Goal: Transaction & Acquisition: Obtain resource

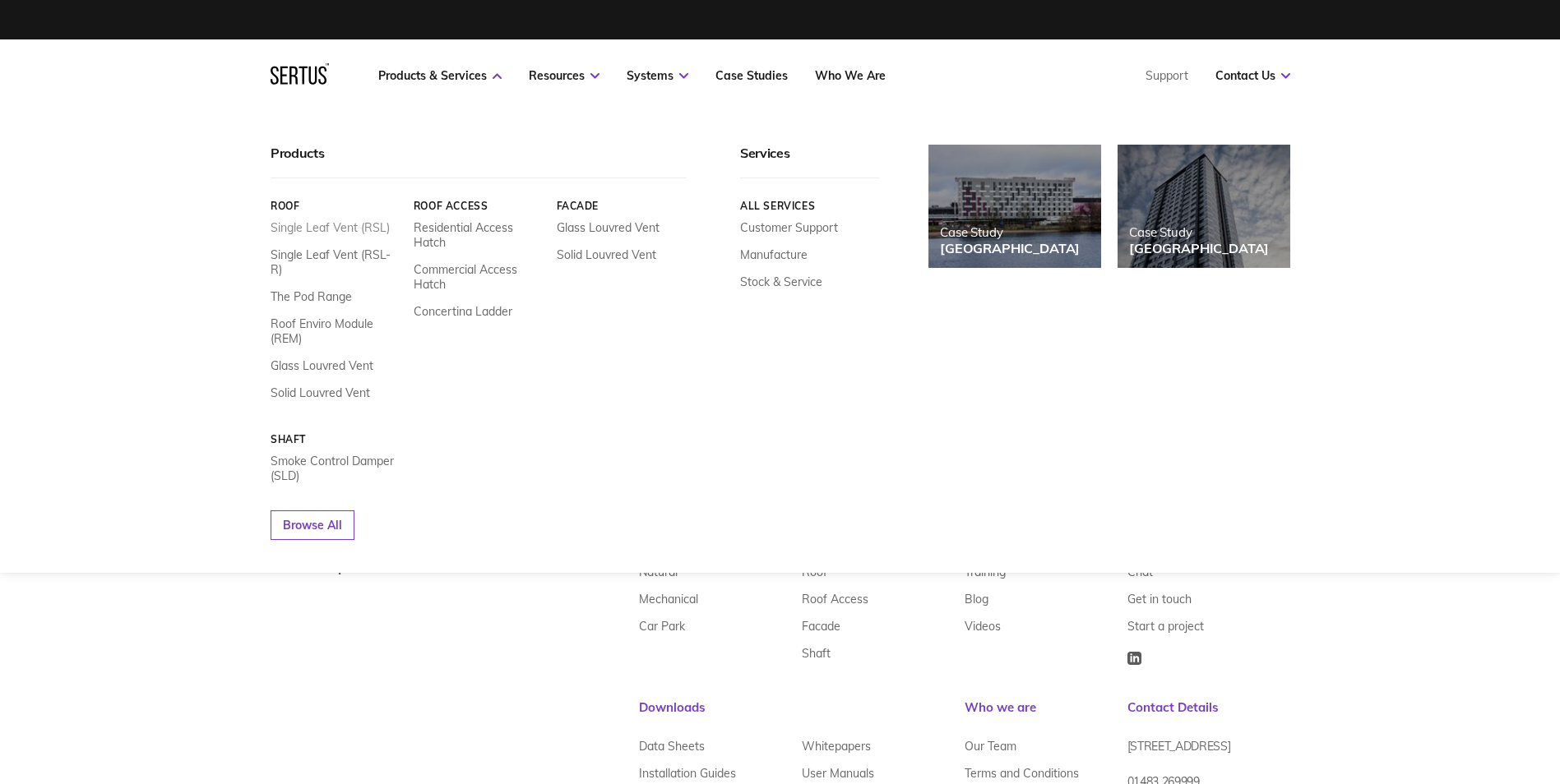
click at [323, 227] on link "Single Leaf Vent (RSL)" at bounding box center [330, 228] width 120 height 15
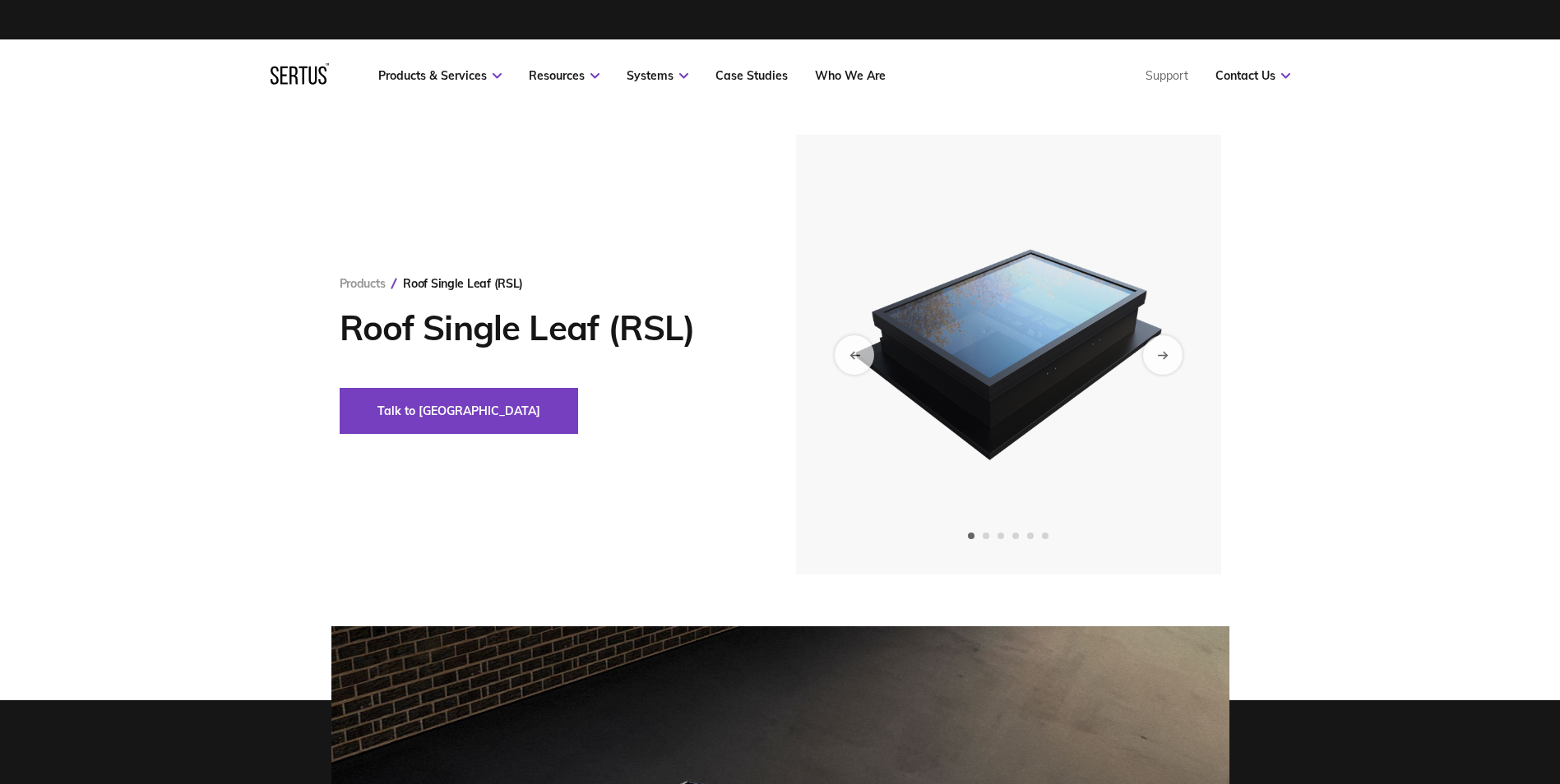
click at [1034, 377] on img at bounding box center [1007, 354] width 404 height 439
click at [1150, 346] on div "Next slide" at bounding box center [1162, 354] width 40 height 40
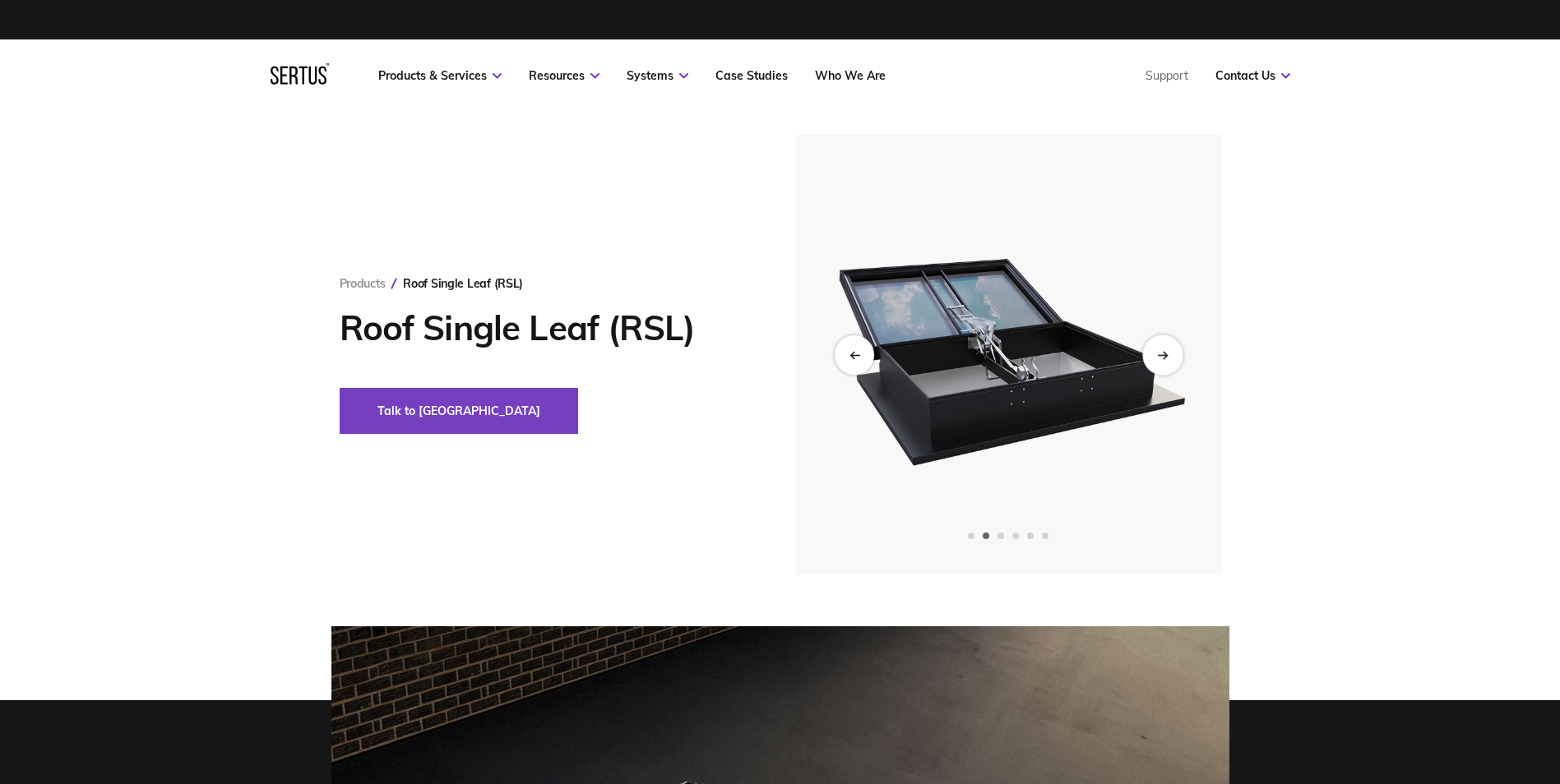
click at [1147, 351] on div "Next slide" at bounding box center [1162, 354] width 40 height 40
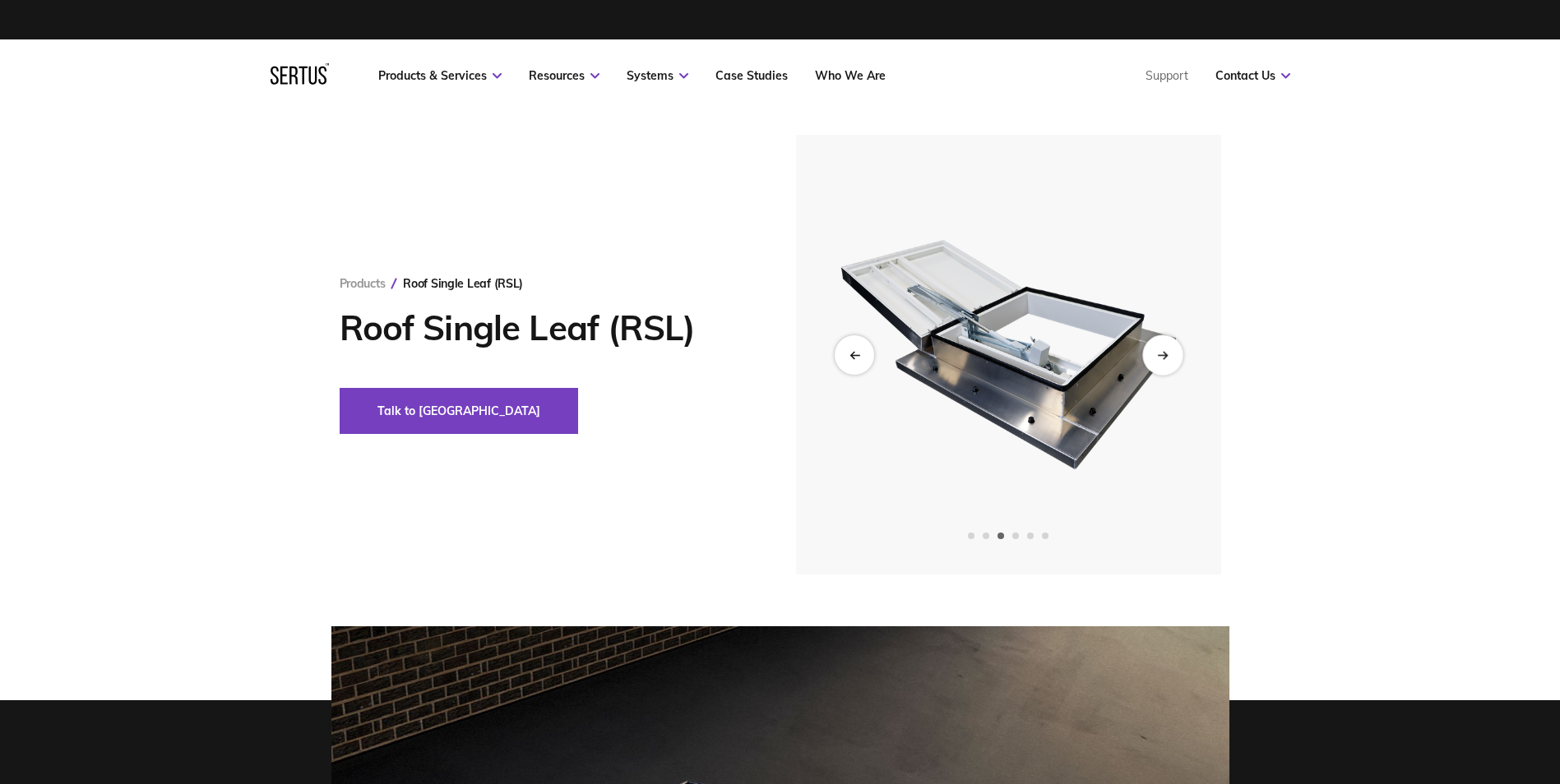
click at [1162, 351] on icon "Next slide" at bounding box center [1162, 355] width 10 height 9
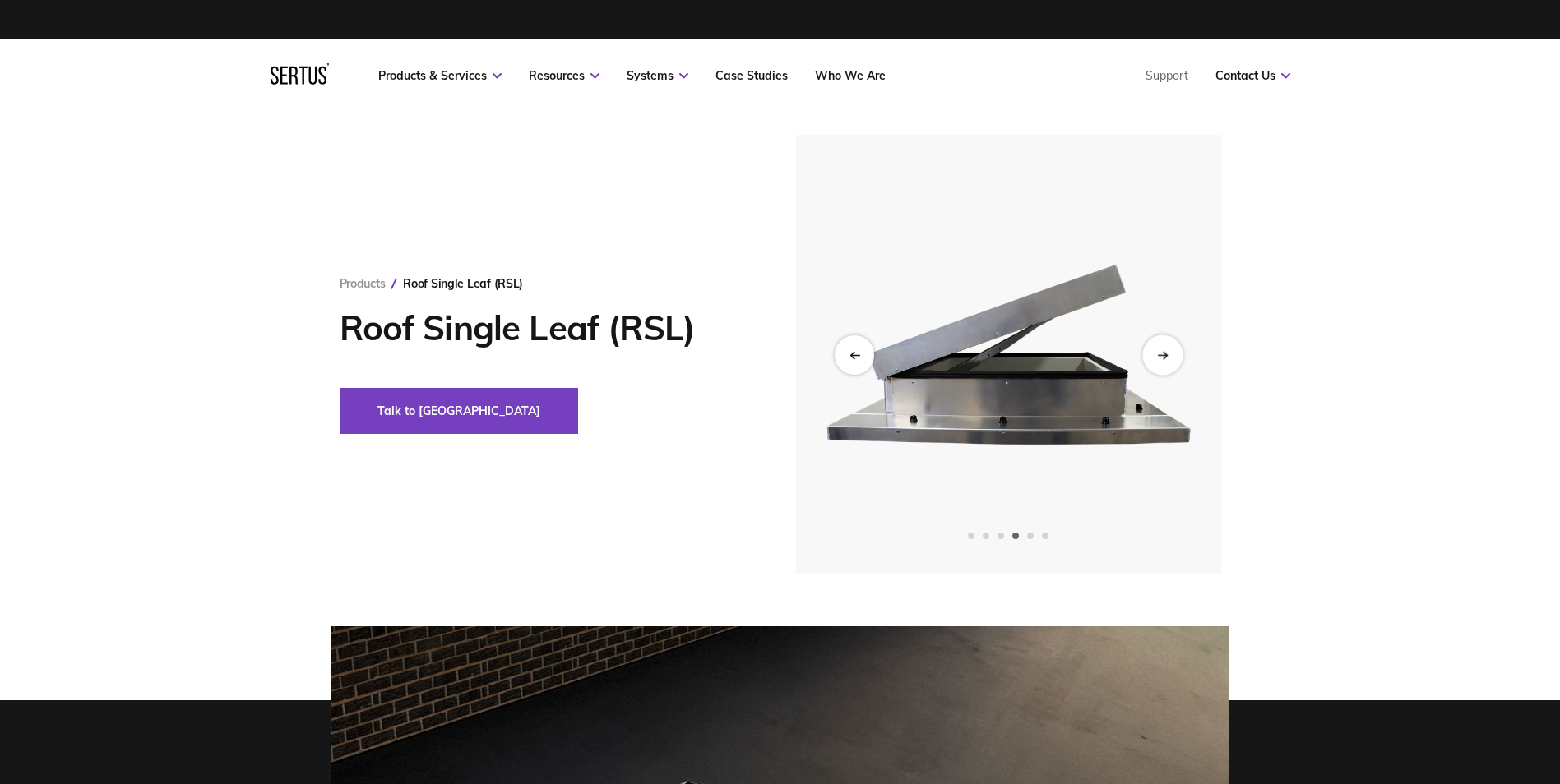
click at [1162, 351] on icon "Next slide" at bounding box center [1162, 355] width 10 height 9
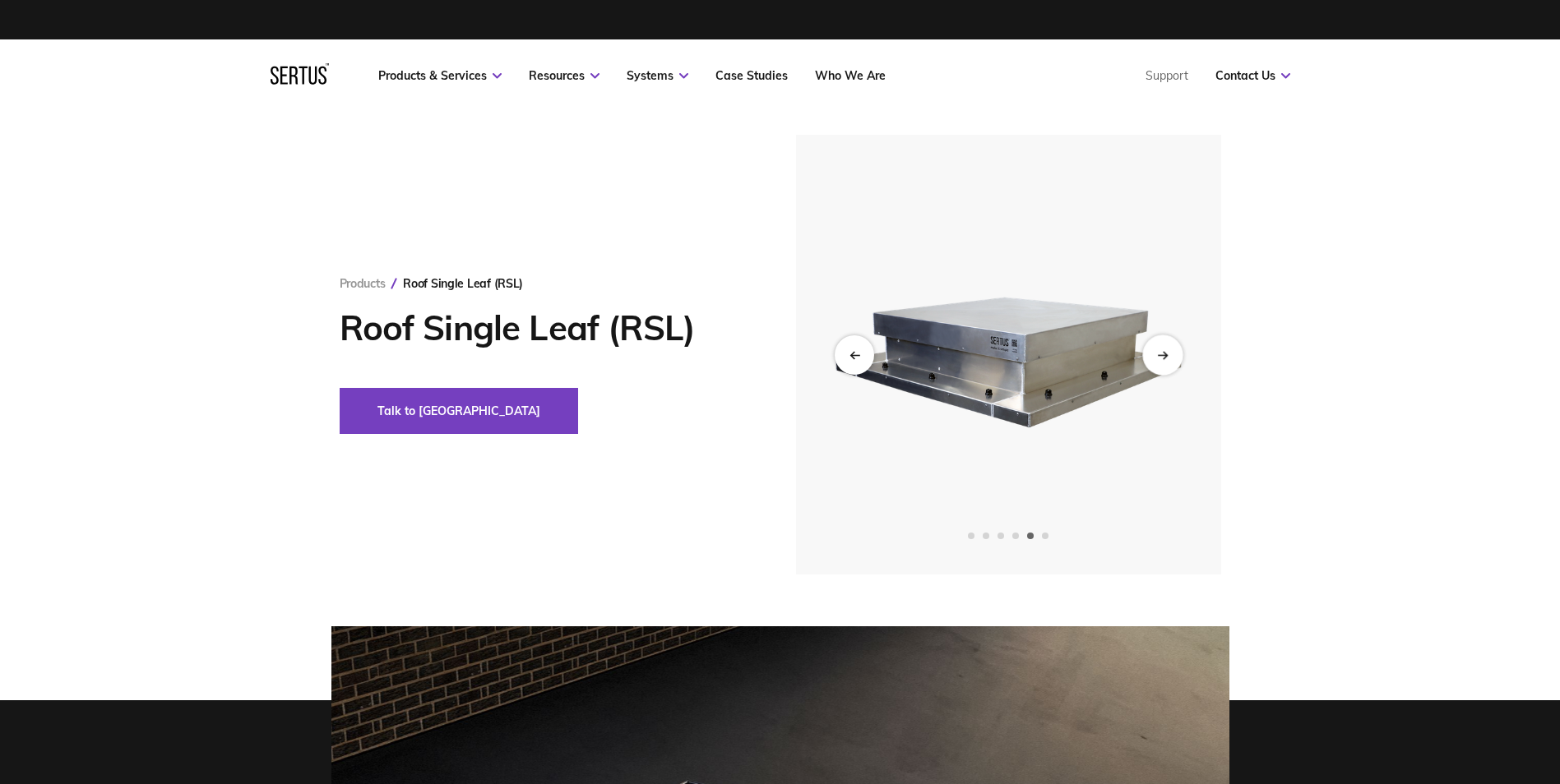
click at [1162, 351] on icon "Next slide" at bounding box center [1162, 355] width 10 height 9
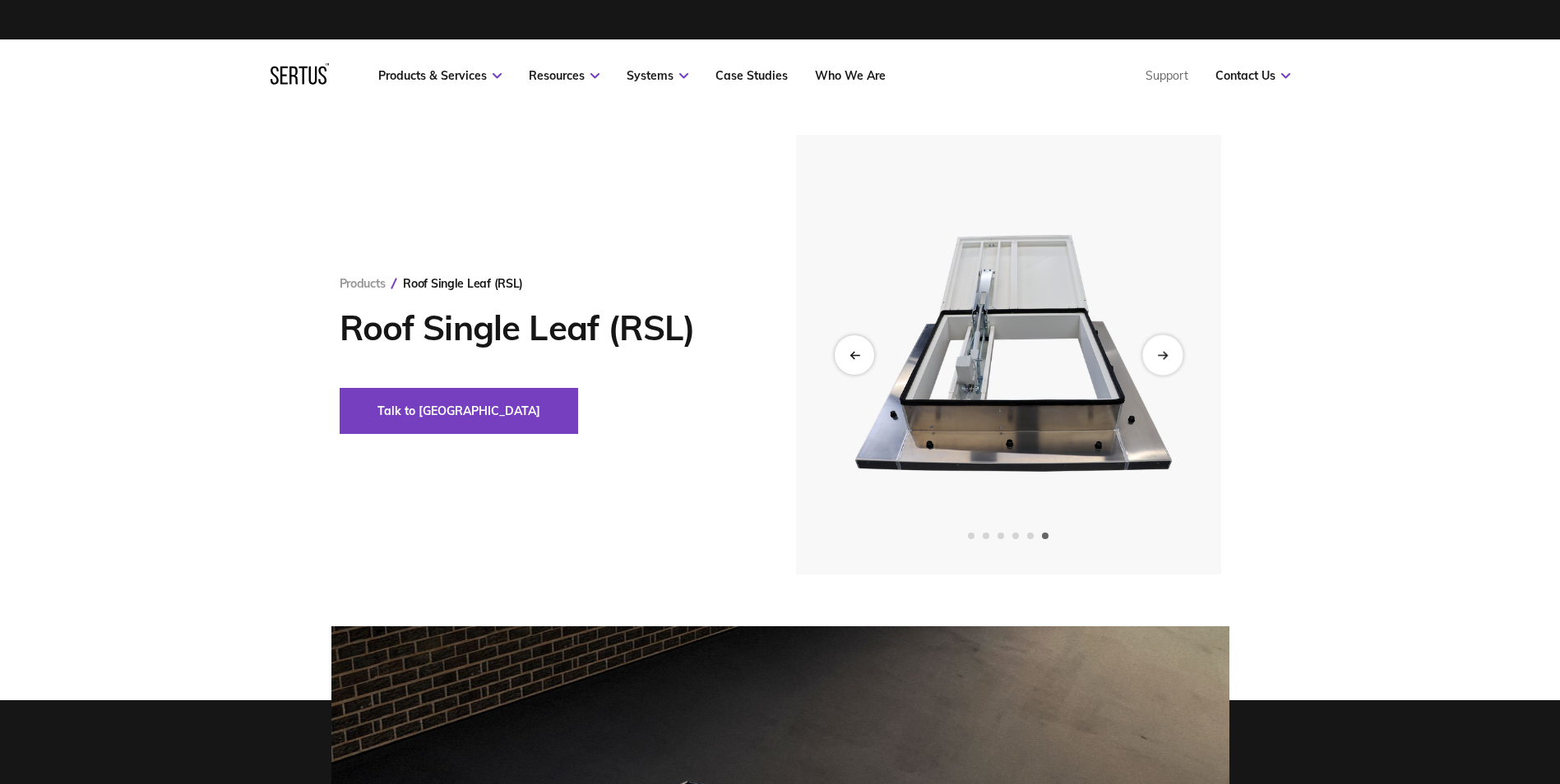
click at [1162, 351] on icon "Next slide" at bounding box center [1162, 355] width 10 height 9
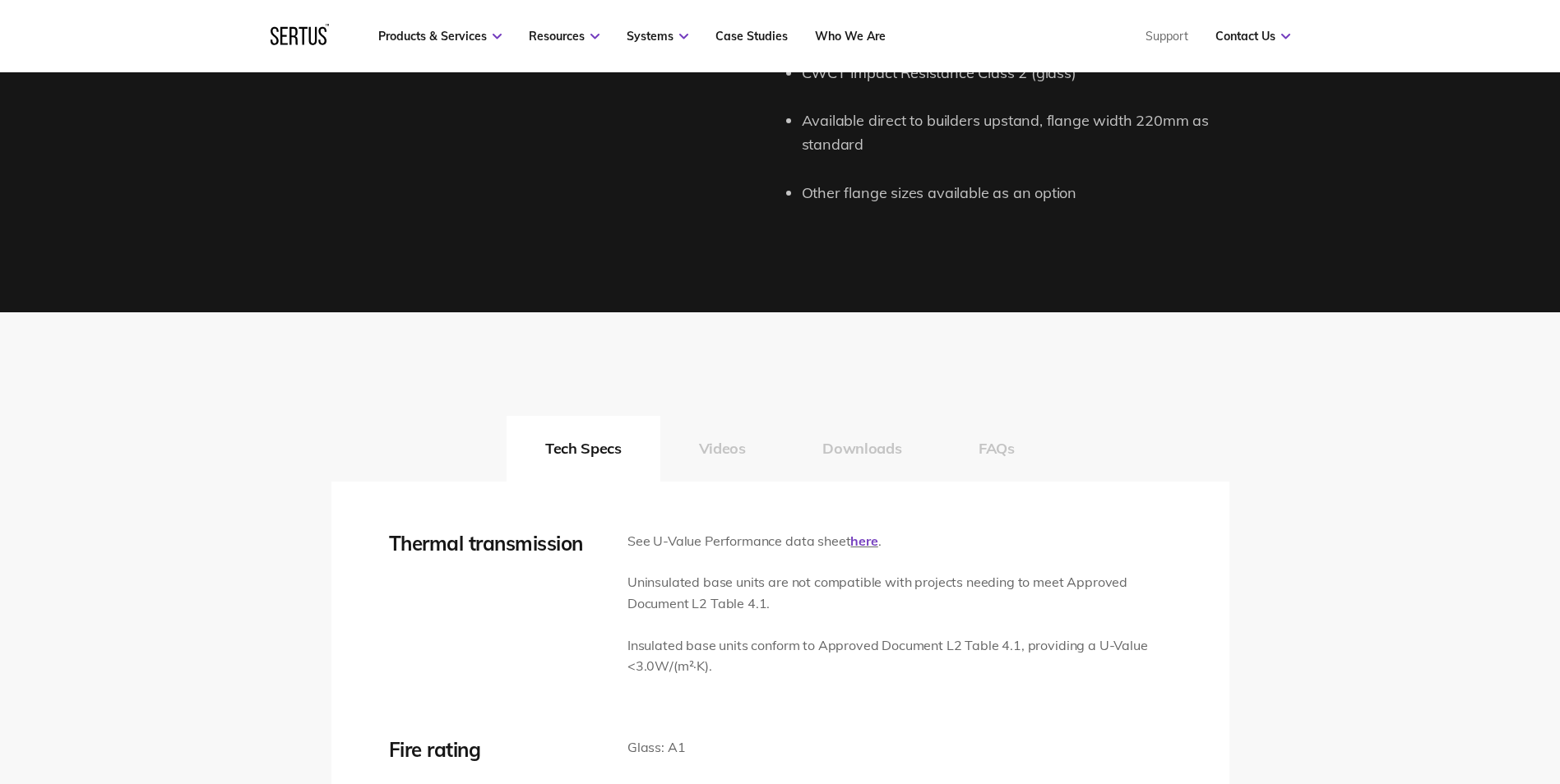
scroll to position [2302, 0]
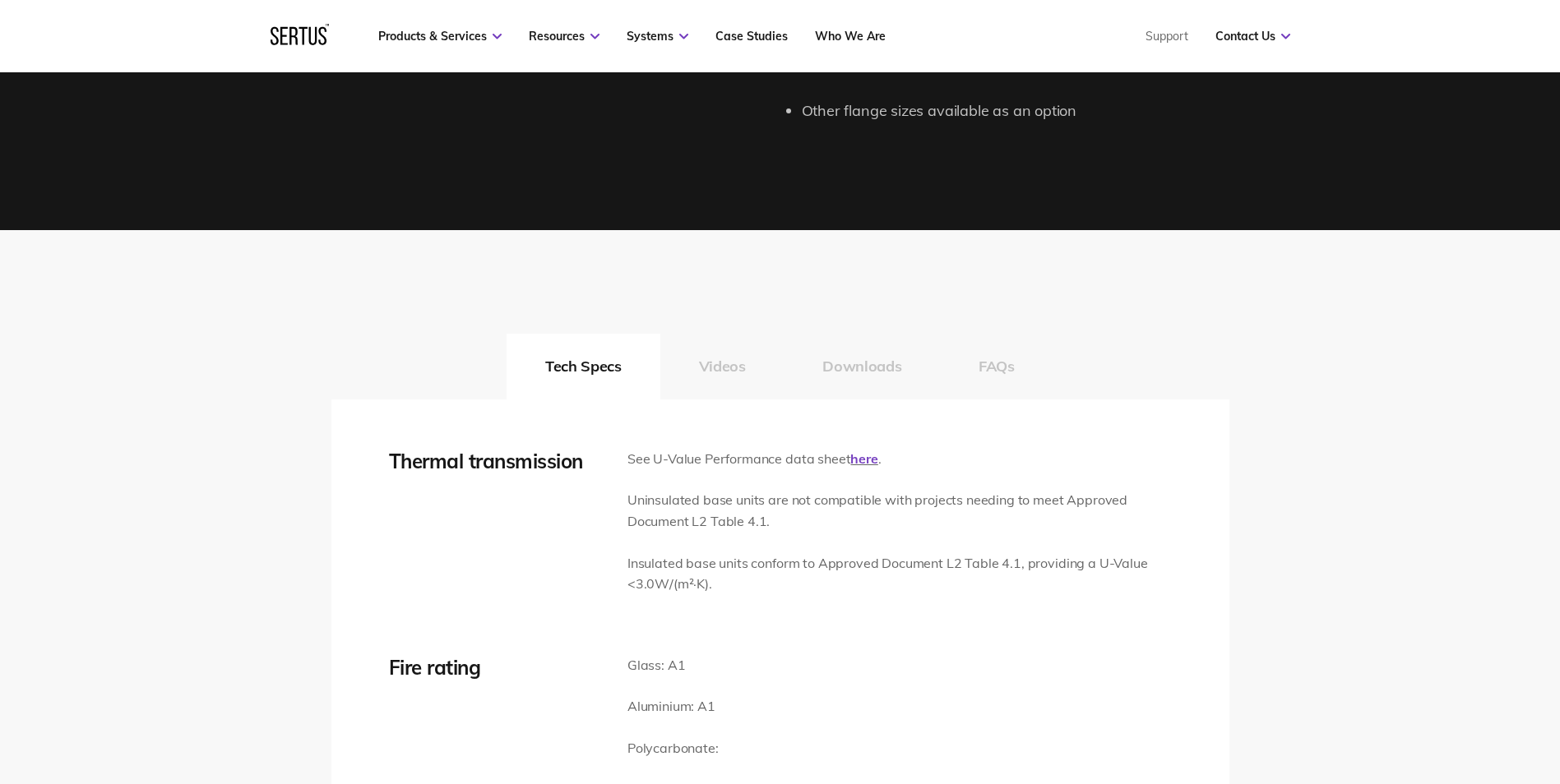
click at [842, 359] on button "Downloads" at bounding box center [861, 366] width 157 height 65
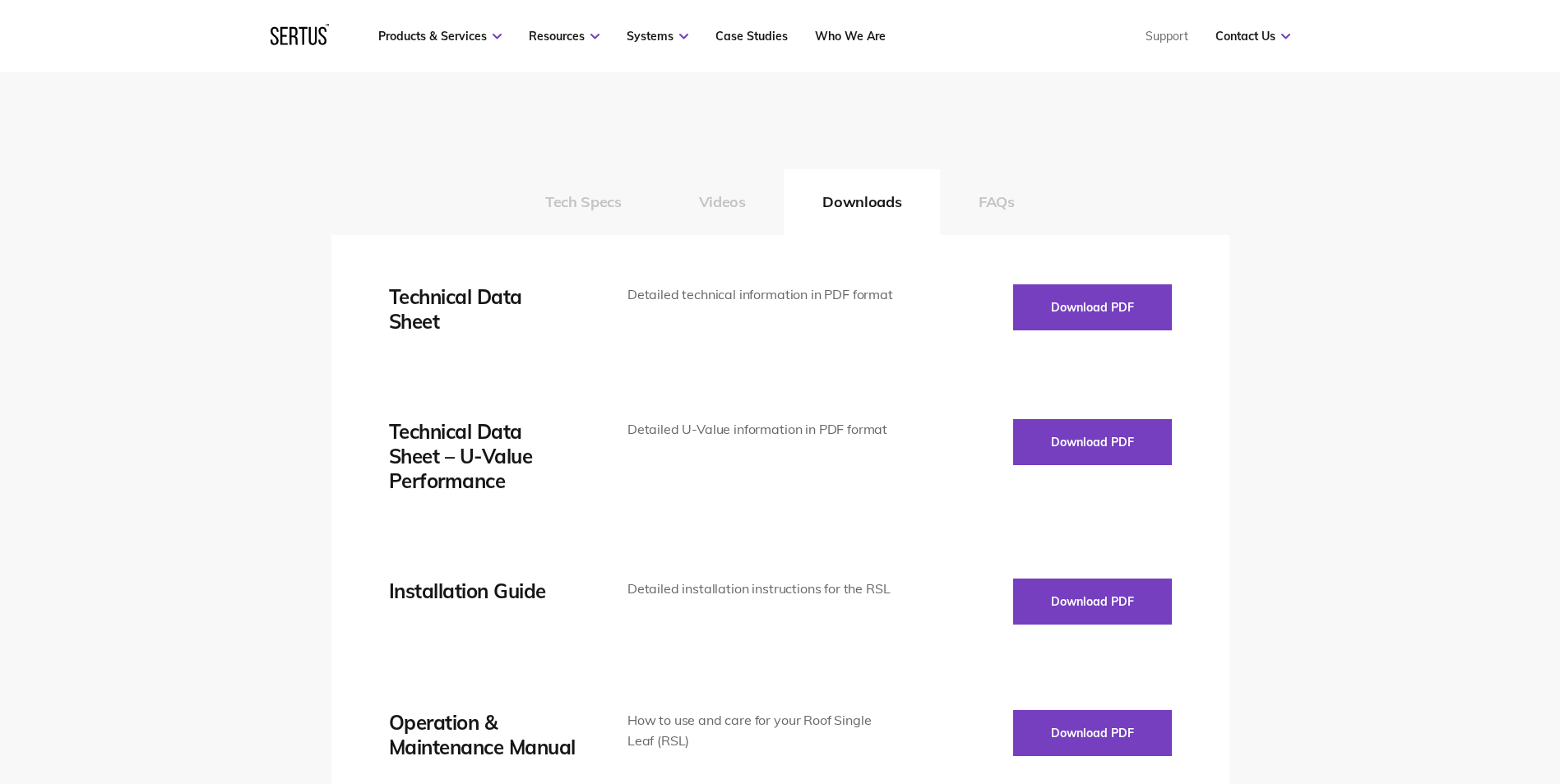
scroll to position [2548, 0]
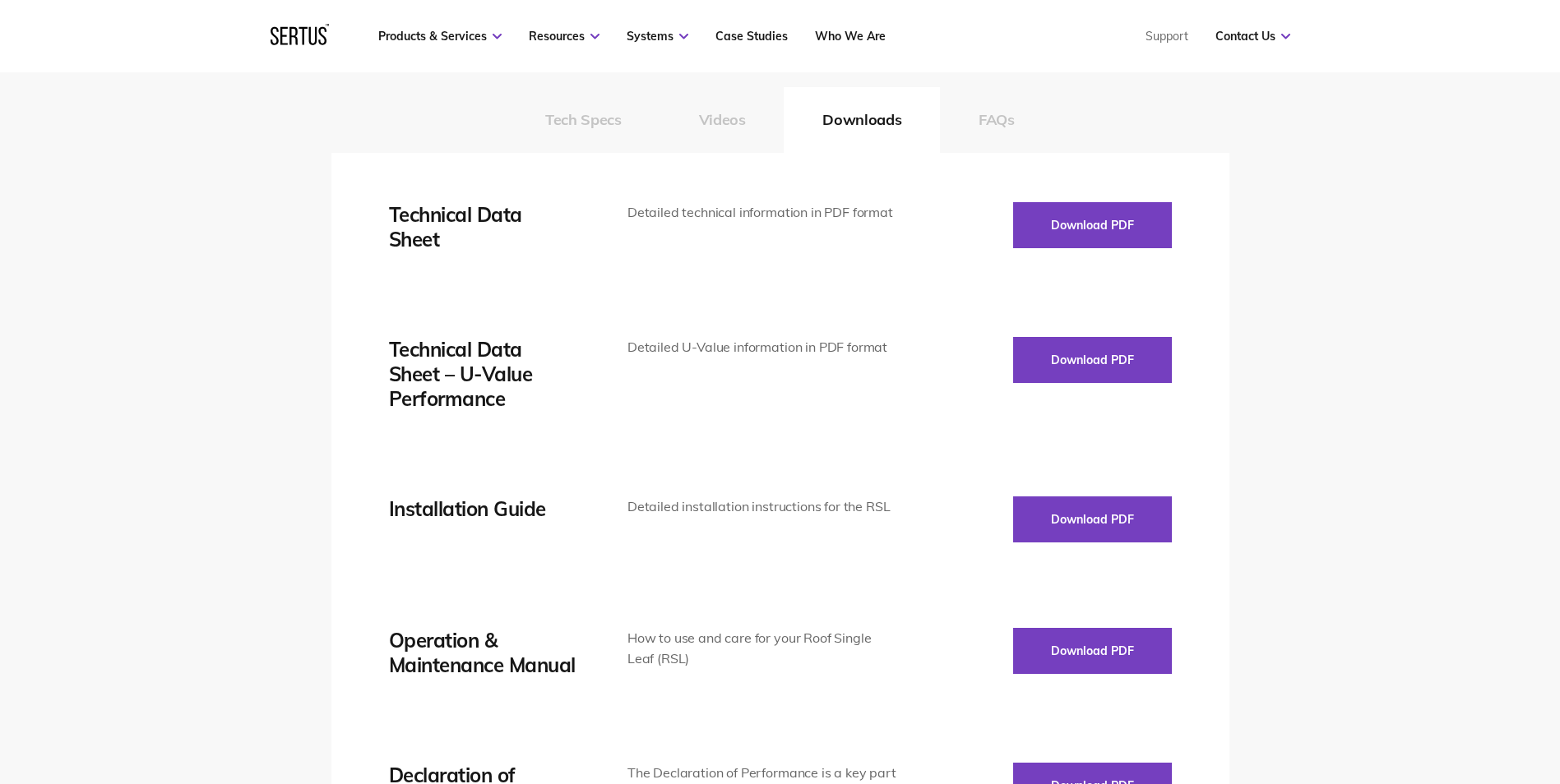
click at [389, 210] on div "Technical Data Sheet" at bounding box center [483, 227] width 189 height 49
drag, startPoint x: 389, startPoint y: 210, endPoint x: 408, endPoint y: 247, distance: 41.6
click at [408, 247] on div "Technical Data Sheet" at bounding box center [483, 227] width 189 height 49
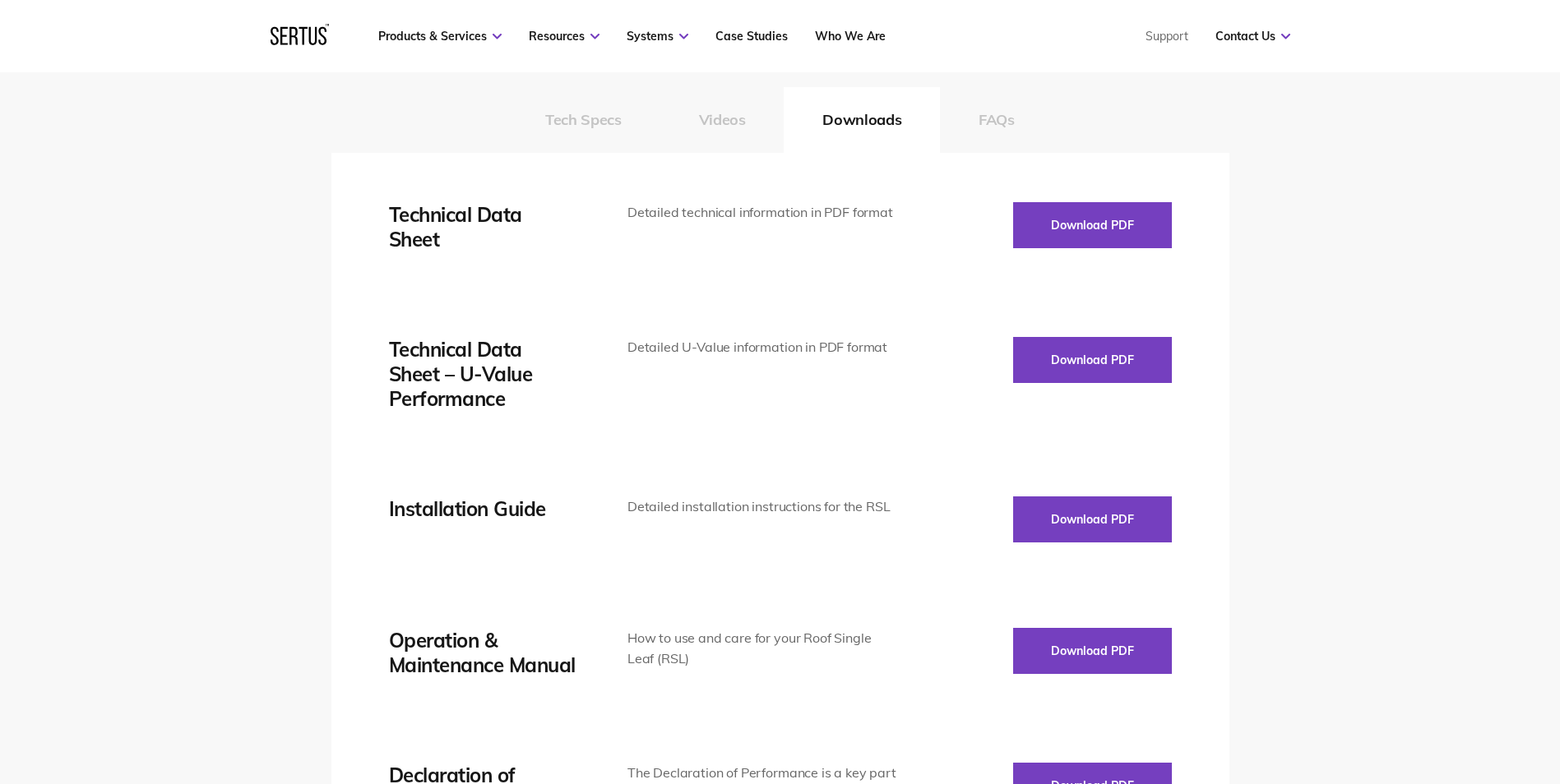
click at [542, 251] on div "Technical Data Sheet" at bounding box center [483, 227] width 189 height 49
drag, startPoint x: 482, startPoint y: 245, endPoint x: 371, endPoint y: 212, distance: 115.8
click at [371, 212] on div "Thermal transmission See U-Value Performance data sheet here . Uninsulated base…" at bounding box center [780, 656] width 898 height 1006
drag, startPoint x: 371, startPoint y: 212, endPoint x: 482, endPoint y: 254, distance: 118.7
click at [482, 254] on div "Technical Data Sheet Detailed technical information in PDF format Download PDF …" at bounding box center [780, 656] width 782 height 907
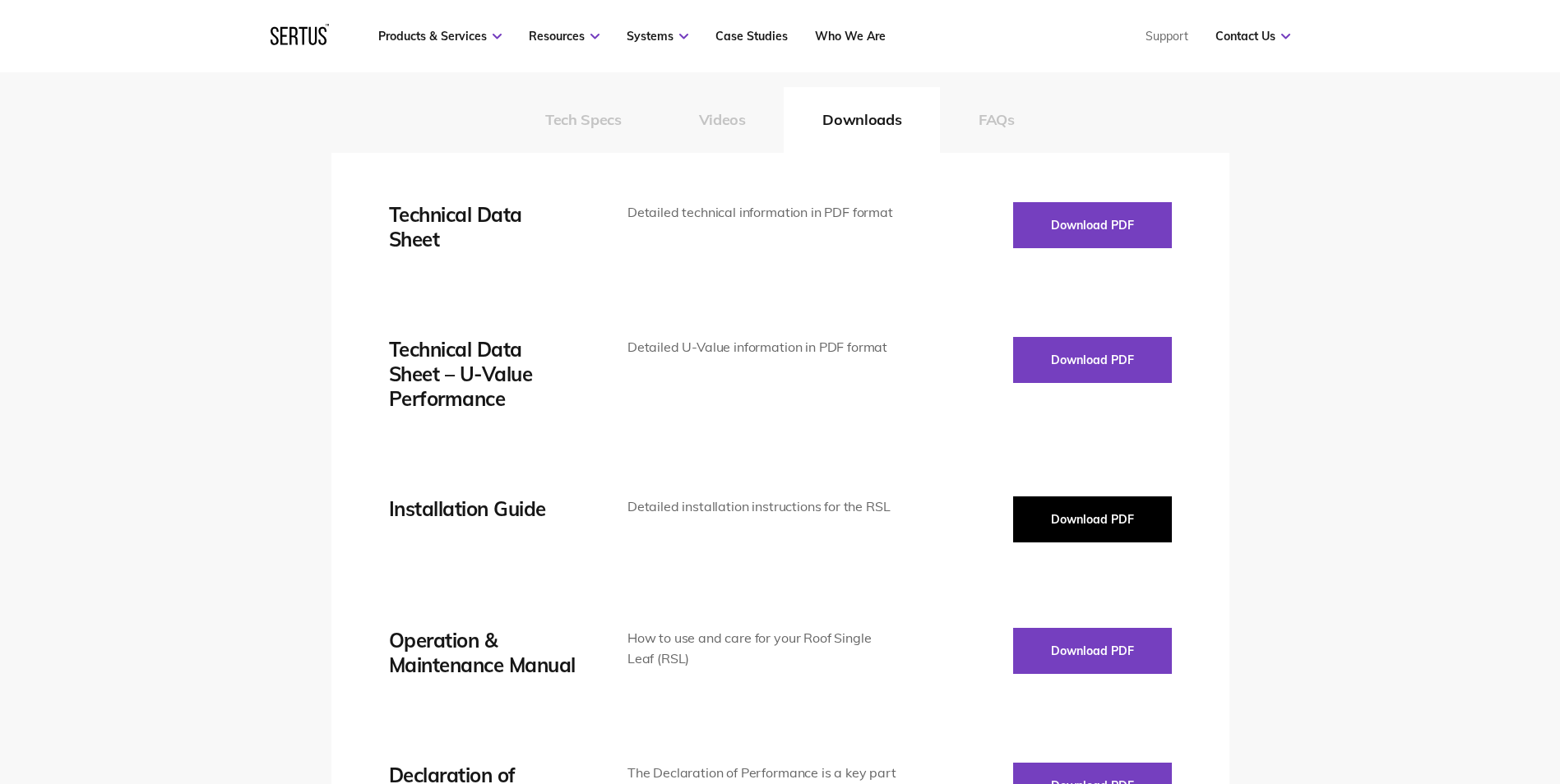
click at [1055, 506] on button "Download PDF" at bounding box center [1092, 519] width 159 height 46
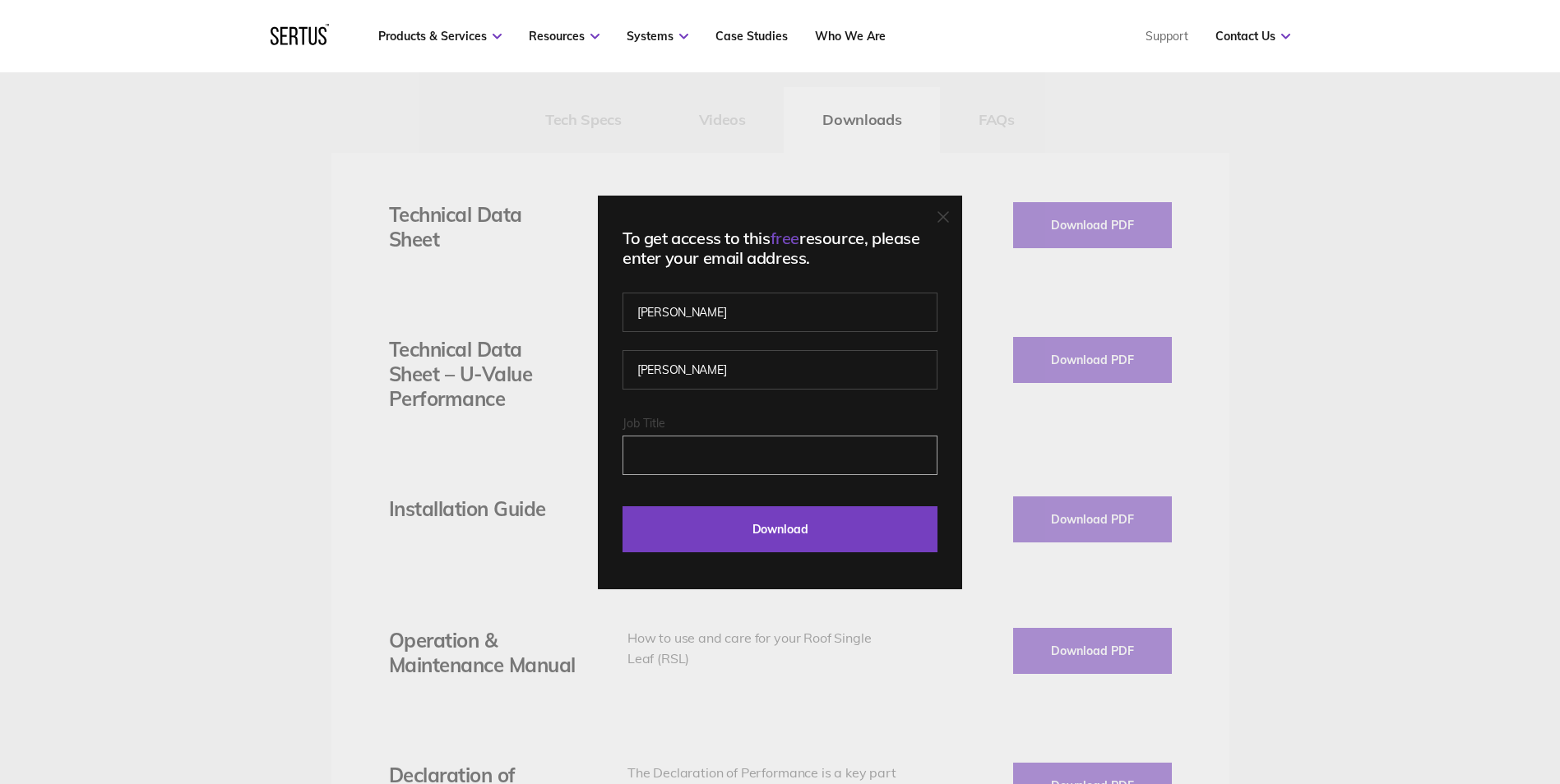
click at [722, 454] on input "Job Title" at bounding box center [780, 456] width 315 height 40
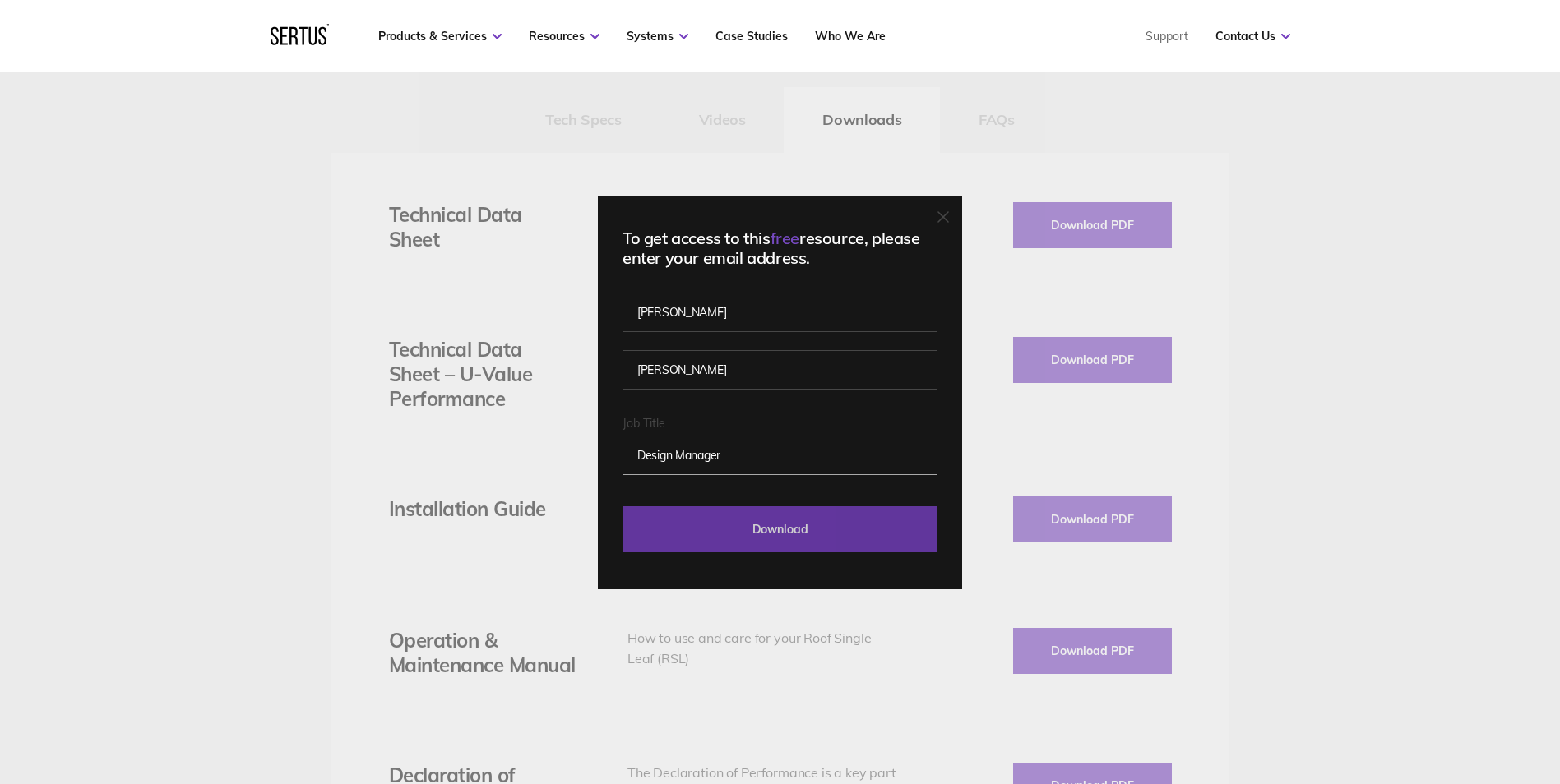
type input "Design Manager"
click at [829, 531] on input "Download" at bounding box center [780, 529] width 315 height 46
